Goal: Transaction & Acquisition: Purchase product/service

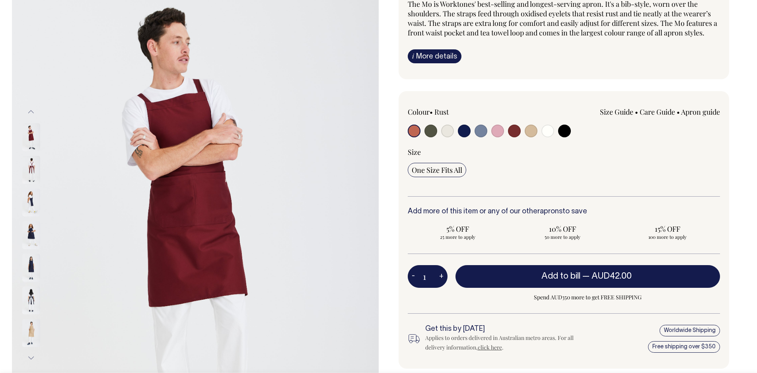
scroll to position [81, 0]
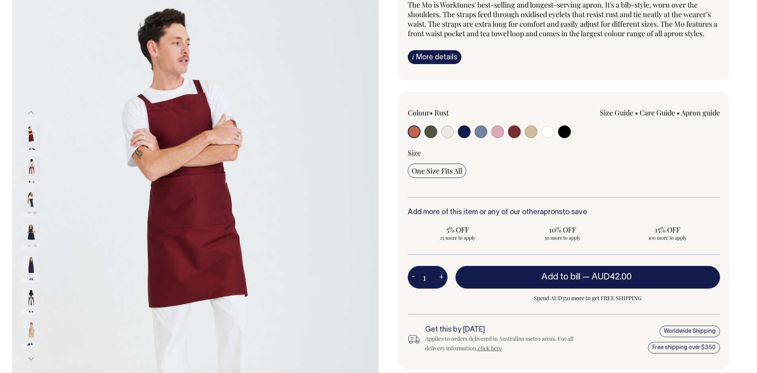
click at [480, 129] on input "radio" at bounding box center [480, 131] width 13 height 13
radio input "true"
select select "Blue/Grey"
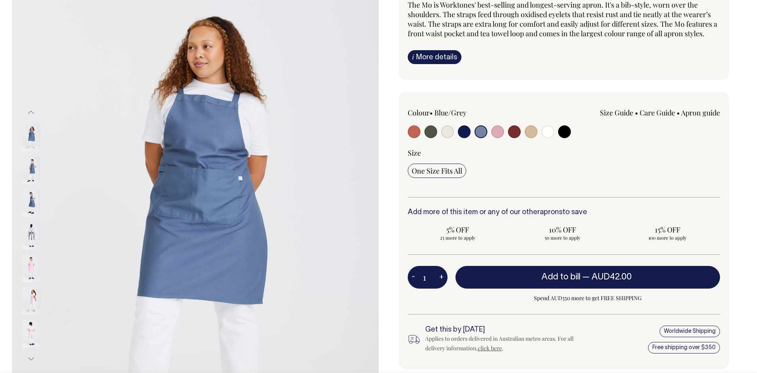
click at [497, 130] on input "radio" at bounding box center [497, 131] width 13 height 13
radio input "true"
select select "Pink"
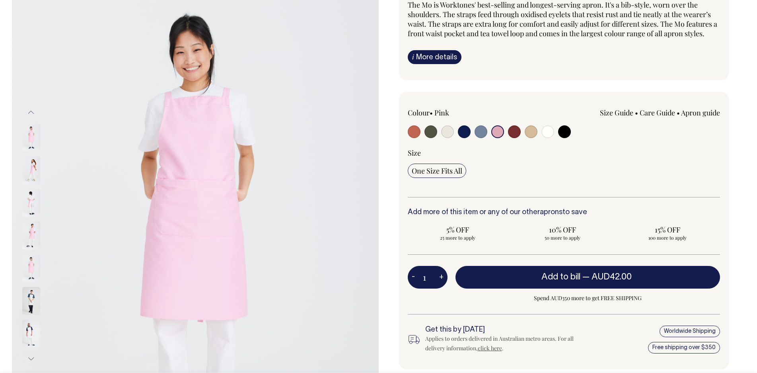
click at [530, 132] on input "radio" at bounding box center [530, 131] width 13 height 13
radio input "true"
select select "Khaki"
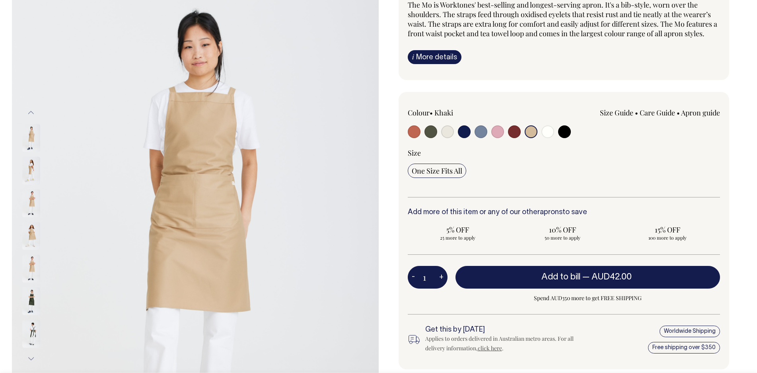
click at [551, 132] on input "radio" at bounding box center [547, 131] width 13 height 13
radio input "true"
select select "Off-White"
